Goal: Information Seeking & Learning: Learn about a topic

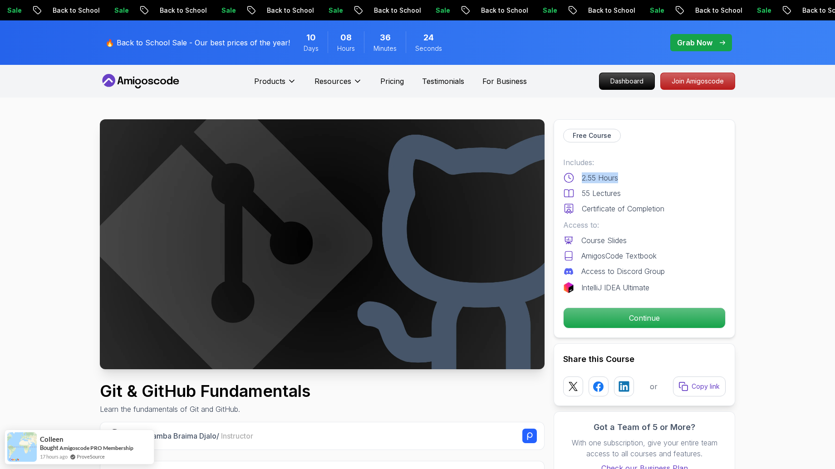
drag, startPoint x: 583, startPoint y: 179, endPoint x: 621, endPoint y: 181, distance: 37.7
click at [621, 181] on div "2.55 Hours" at bounding box center [644, 177] width 162 height 11
drag, startPoint x: 624, startPoint y: 198, endPoint x: 582, endPoint y: 194, distance: 41.5
click at [582, 194] on div "55 Lectures" at bounding box center [644, 193] width 162 height 11
drag, startPoint x: 584, startPoint y: 210, endPoint x: 660, endPoint y: 210, distance: 75.8
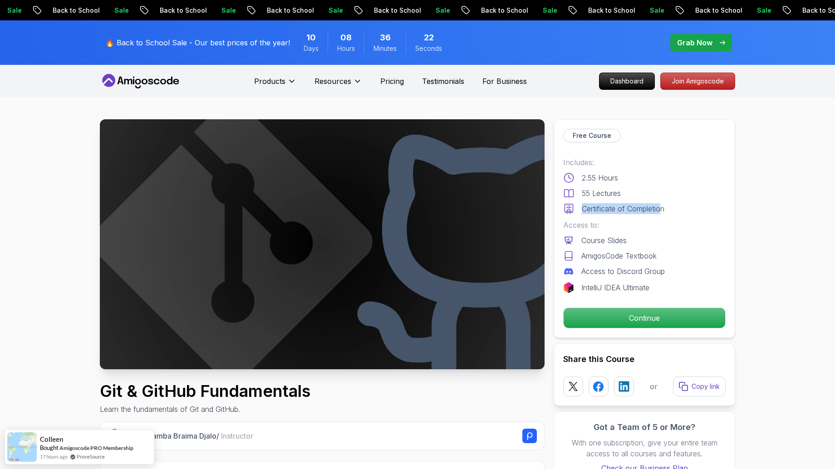
click at [660, 210] on p "Certificate of Completion" at bounding box center [623, 208] width 83 height 11
drag, startPoint x: 618, startPoint y: 223, endPoint x: 578, endPoint y: 224, distance: 39.9
click at [578, 224] on p "Access to:" at bounding box center [644, 225] width 162 height 11
drag, startPoint x: 585, startPoint y: 243, endPoint x: 659, endPoint y: 291, distance: 88.3
click at [659, 291] on div "Includes: 2.55 Hours 55 Lectures Certificate of Completion Access to: Course Sl…" at bounding box center [644, 225] width 162 height 136
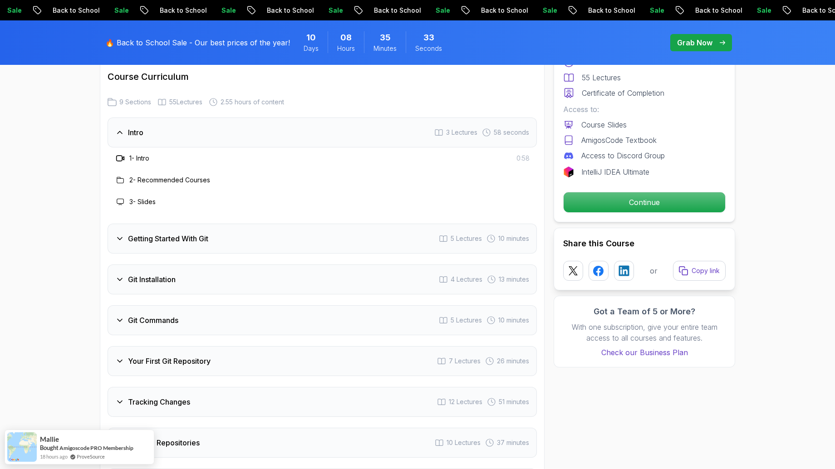
scroll to position [1133, 0]
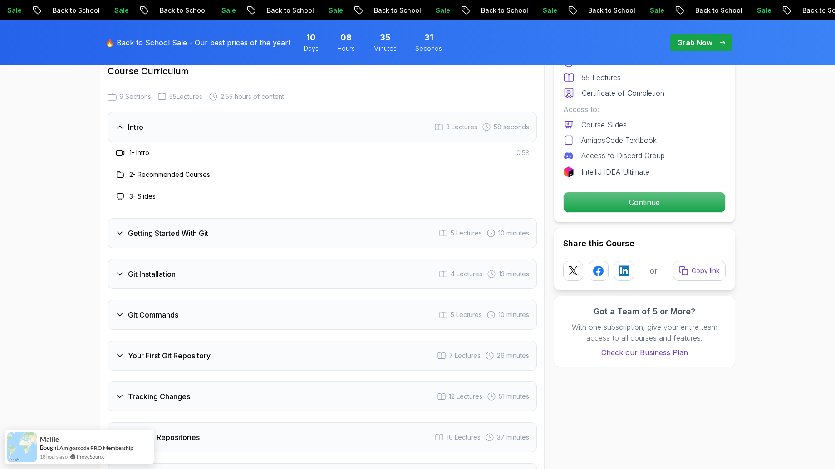
click at [152, 236] on h3 "Getting Started With Git" at bounding box center [168, 233] width 80 height 11
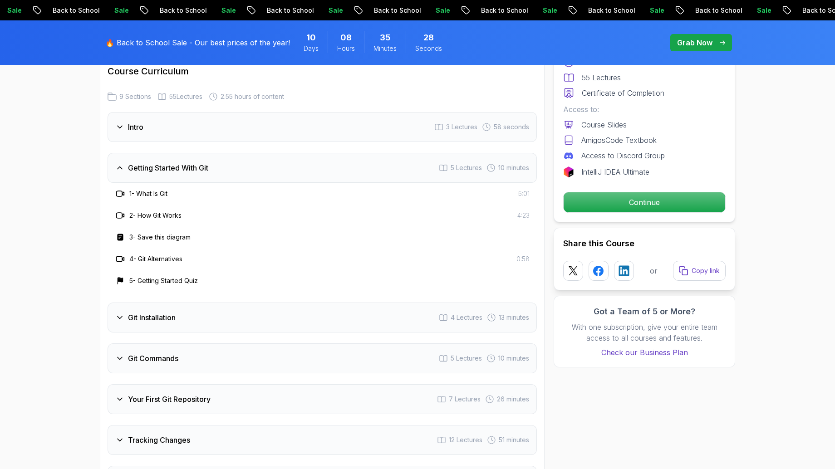
drag, startPoint x: 139, startPoint y: 280, endPoint x: 205, endPoint y: 286, distance: 65.5
click at [205, 286] on div "5 - Getting Started Quiz" at bounding box center [322, 280] width 415 height 11
